Goal: Find contact information: Find contact information

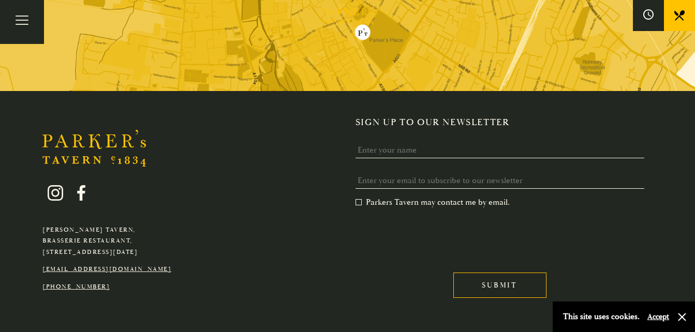
scroll to position [1371, 0]
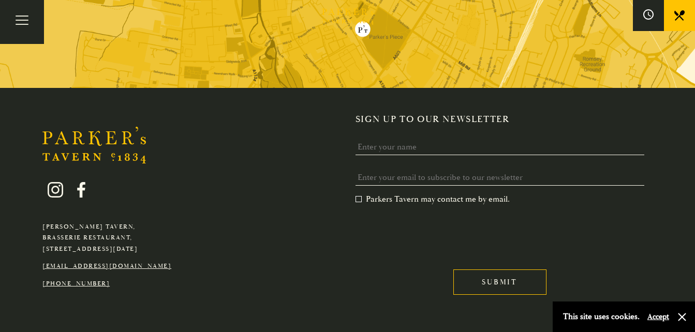
drag, startPoint x: 43, startPoint y: 220, endPoint x: 179, endPoint y: 223, distance: 136.2
click at [171, 223] on p "[PERSON_NAME][GEOGRAPHIC_DATA], [GEOGRAPHIC_DATA], [STREET_ADDRESS][DATE]" at bounding box center [106, 239] width 129 height 34
drag, startPoint x: 179, startPoint y: 223, endPoint x: 165, endPoint y: 215, distance: 15.7
drag, startPoint x: 165, startPoint y: 215, endPoint x: 64, endPoint y: 215, distance: 101.0
click at [64, 222] on p "[PERSON_NAME][GEOGRAPHIC_DATA], [GEOGRAPHIC_DATA], [STREET_ADDRESS][DATE]" at bounding box center [106, 239] width 129 height 34
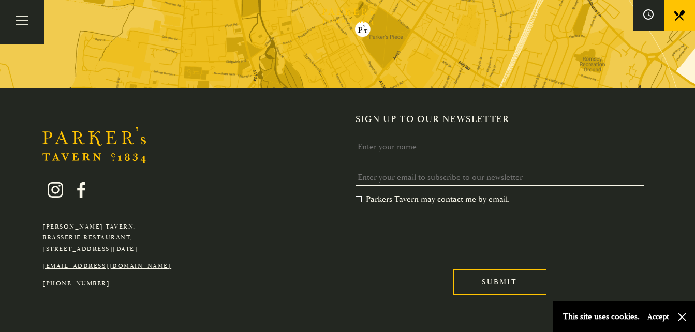
drag, startPoint x: 41, startPoint y: 219, endPoint x: 182, endPoint y: 225, distance: 140.9
click at [179, 225] on div "[PERSON_NAME][GEOGRAPHIC_DATA], [GEOGRAPHIC_DATA], [GEOGRAPHIC_DATA][DATE] [EMA…" at bounding box center [107, 228] width 144 height 123
drag, startPoint x: 182, startPoint y: 225, endPoint x: 143, endPoint y: 217, distance: 39.6
click at [143, 222] on p "[PERSON_NAME][GEOGRAPHIC_DATA], [GEOGRAPHIC_DATA], [STREET_ADDRESS][DATE]" at bounding box center [106, 239] width 129 height 34
drag, startPoint x: 45, startPoint y: 219, endPoint x: 186, endPoint y: 219, distance: 141.9
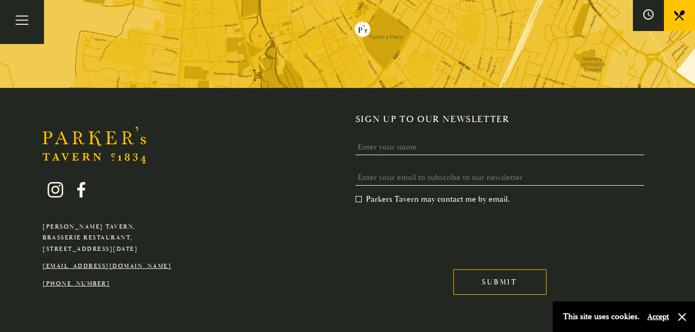
click at [179, 219] on div "[PERSON_NAME][GEOGRAPHIC_DATA], [GEOGRAPHIC_DATA], [GEOGRAPHIC_DATA][DATE] [EMA…" at bounding box center [107, 228] width 144 height 123
drag, startPoint x: 186, startPoint y: 219, endPoint x: 138, endPoint y: 218, distance: 48.7
copy p "[STREET_ADDRESS][DATE]"
